Goal: Task Accomplishment & Management: Manage account settings

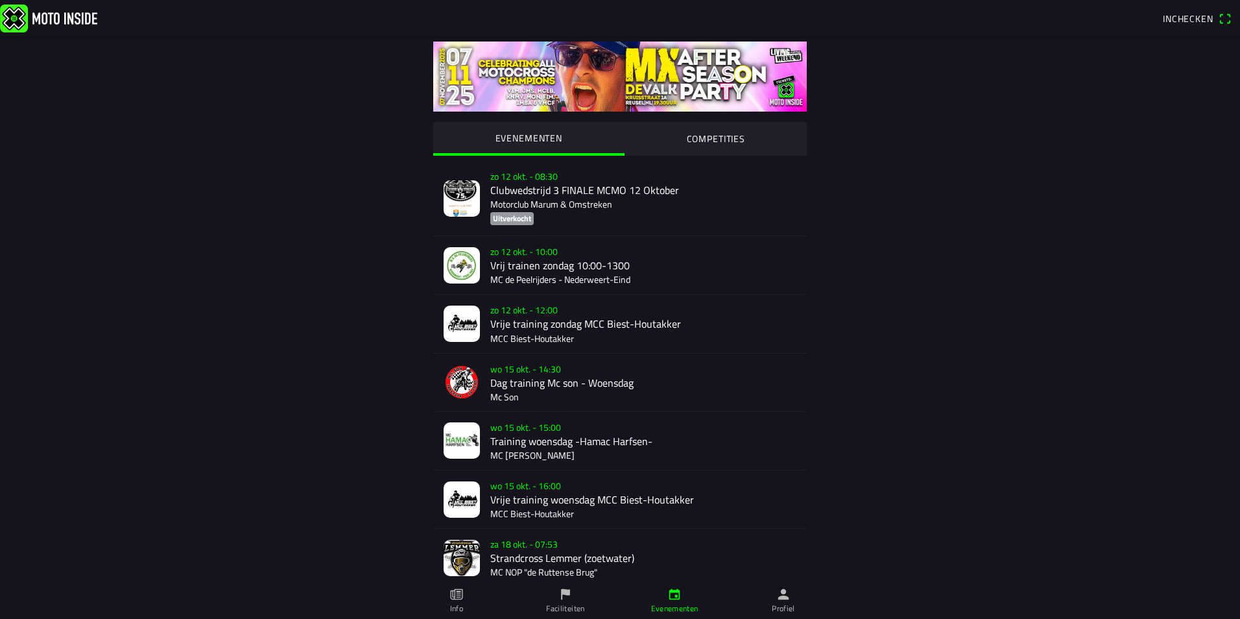
click at [750, 134] on button "COMPETITIES" at bounding box center [716, 138] width 183 height 32
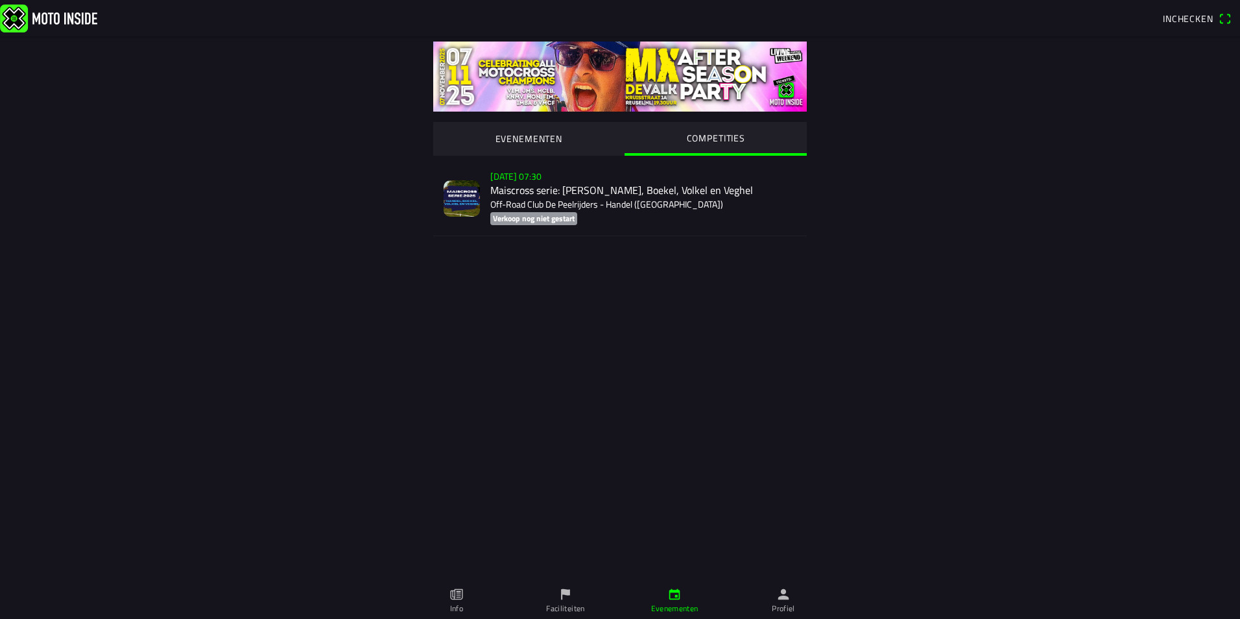
click at [795, 609] on ion-label "Profiel" at bounding box center [783, 609] width 23 height 12
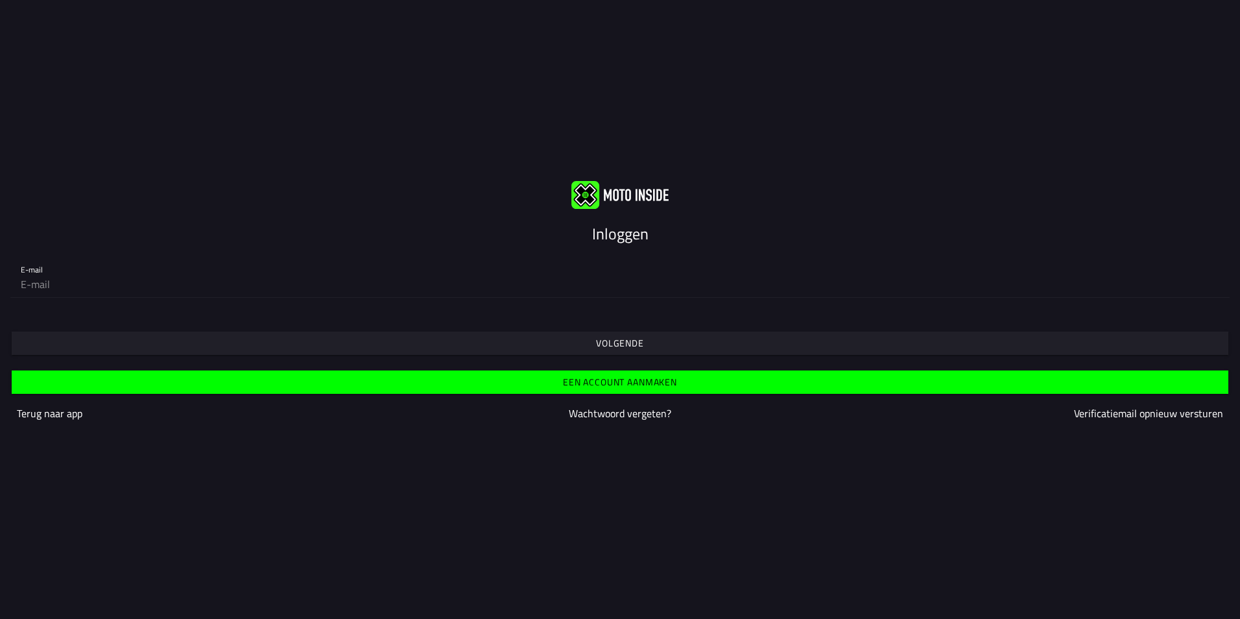
click at [586, 338] on span "Volgende" at bounding box center [619, 343] width 1197 height 23
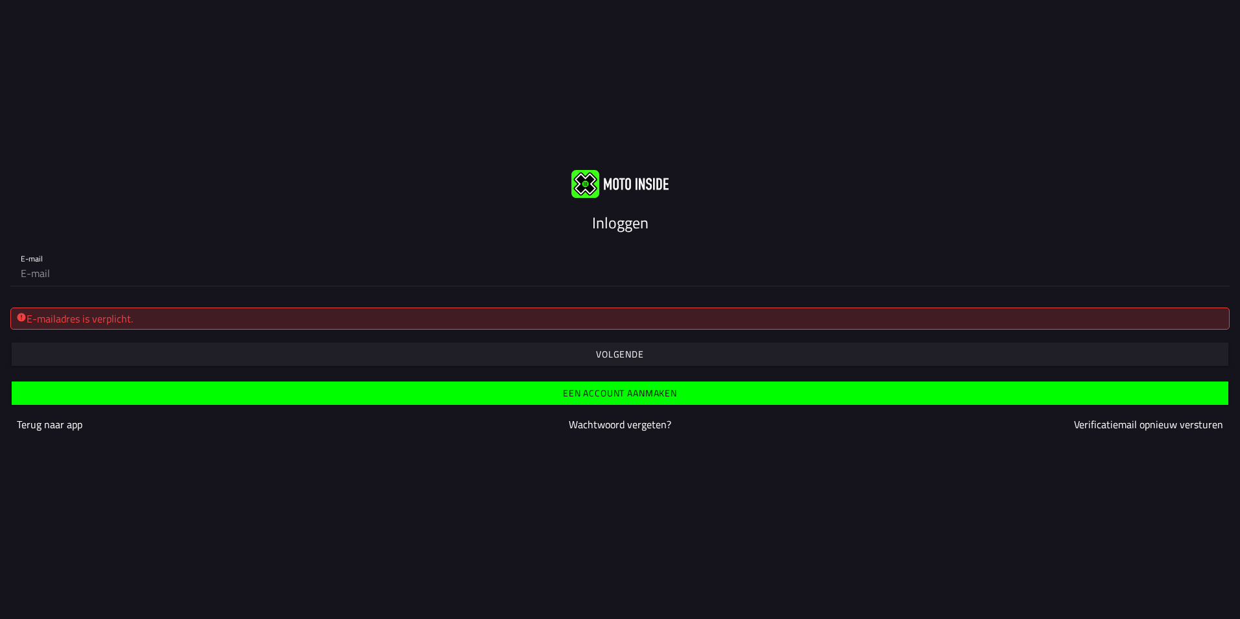
click at [329, 281] on input "email" at bounding box center [620, 273] width 1199 height 26
type input "[PERSON_NAME][EMAIL_ADDRESS][DOMAIN_NAME]"
click at [0, 0] on slot "Volgende" at bounding box center [0, 0] width 0 height 0
